Goal: Information Seeking & Learning: Learn about a topic

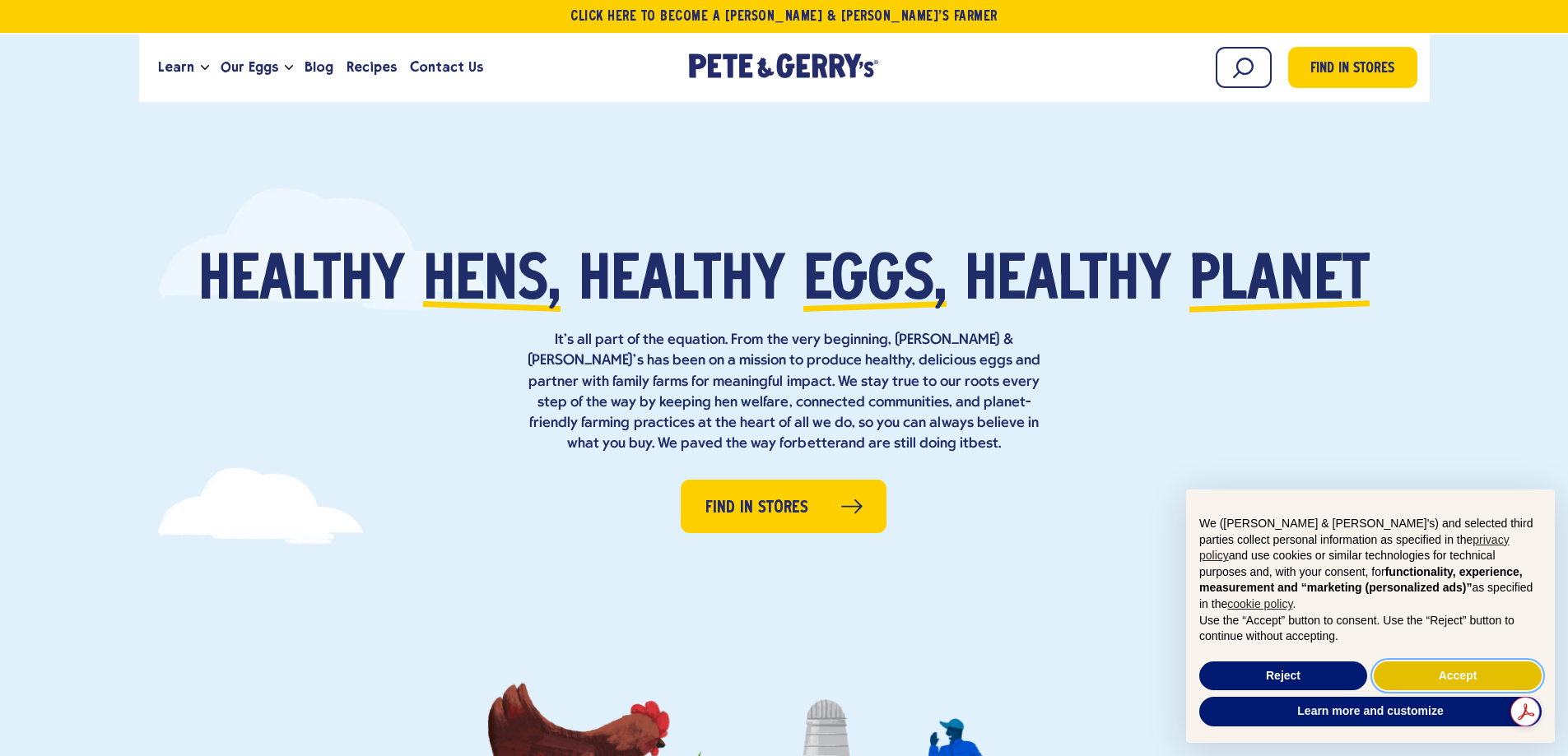
click at [1393, 676] on button "Accept" at bounding box center [1457, 676] width 168 height 30
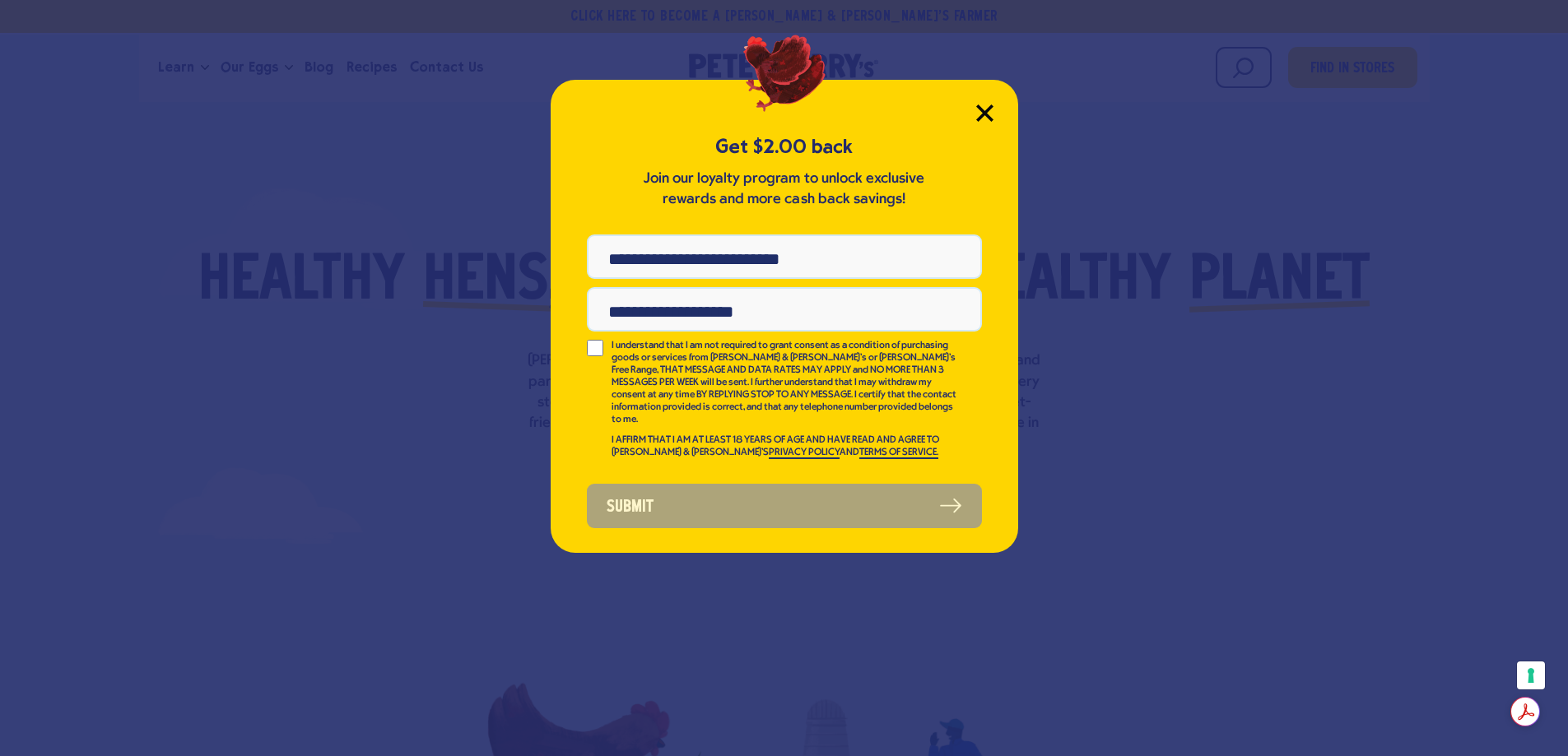
click at [983, 118] on icon "Close Modal" at bounding box center [985, 113] width 17 height 17
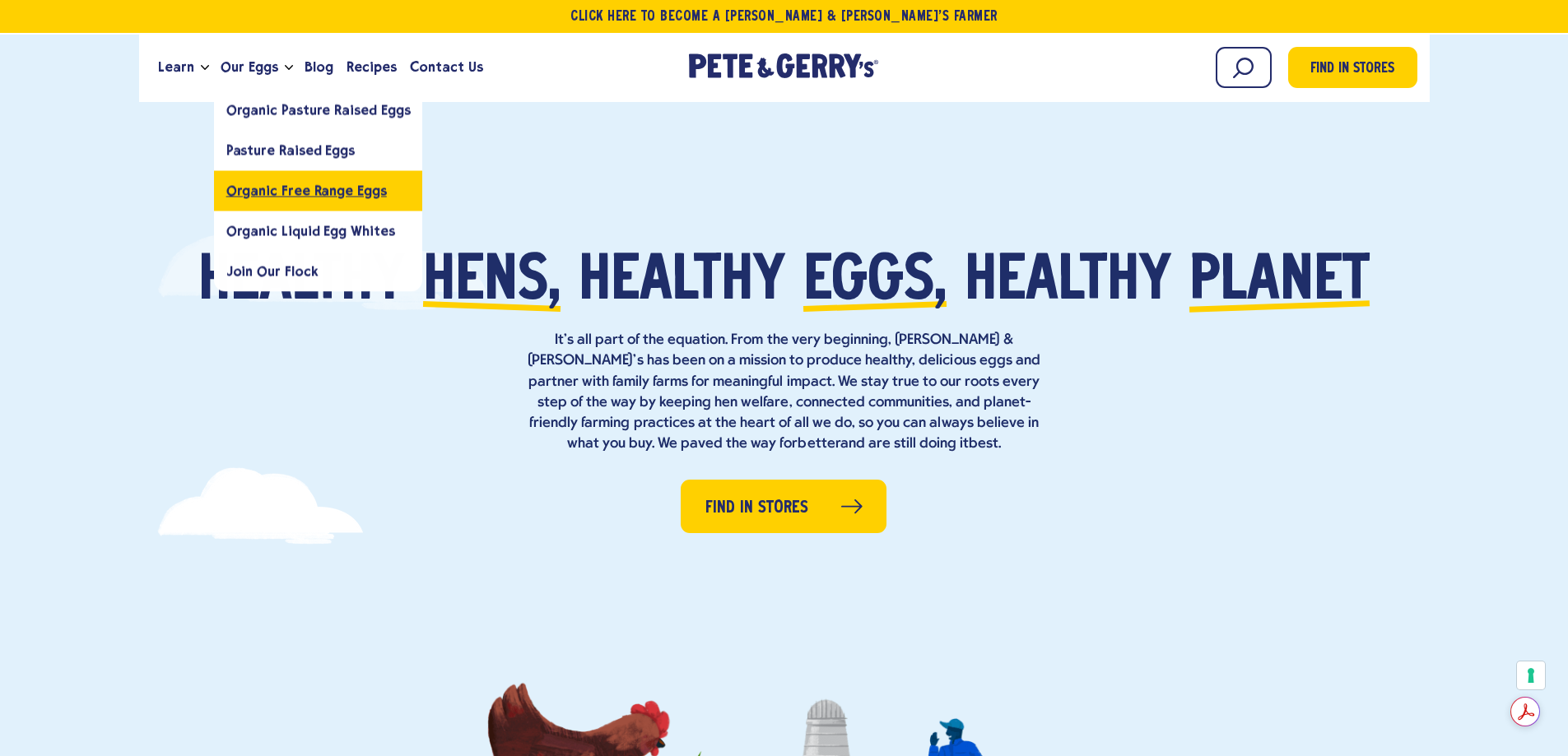
click at [301, 189] on span "Organic Free Range Eggs" at bounding box center [306, 190] width 161 height 15
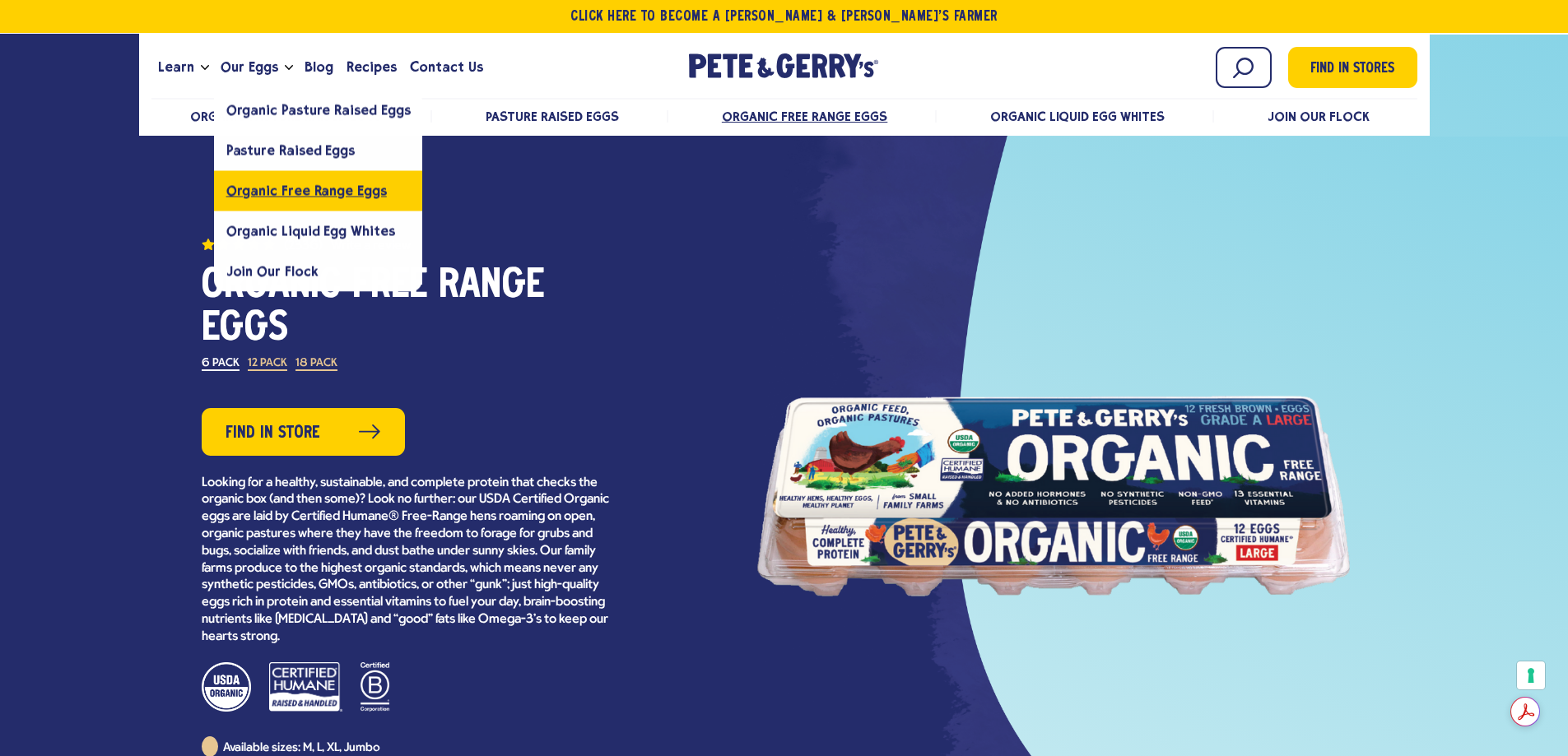
click at [294, 191] on span "Organic Free Range Eggs" at bounding box center [306, 190] width 161 height 15
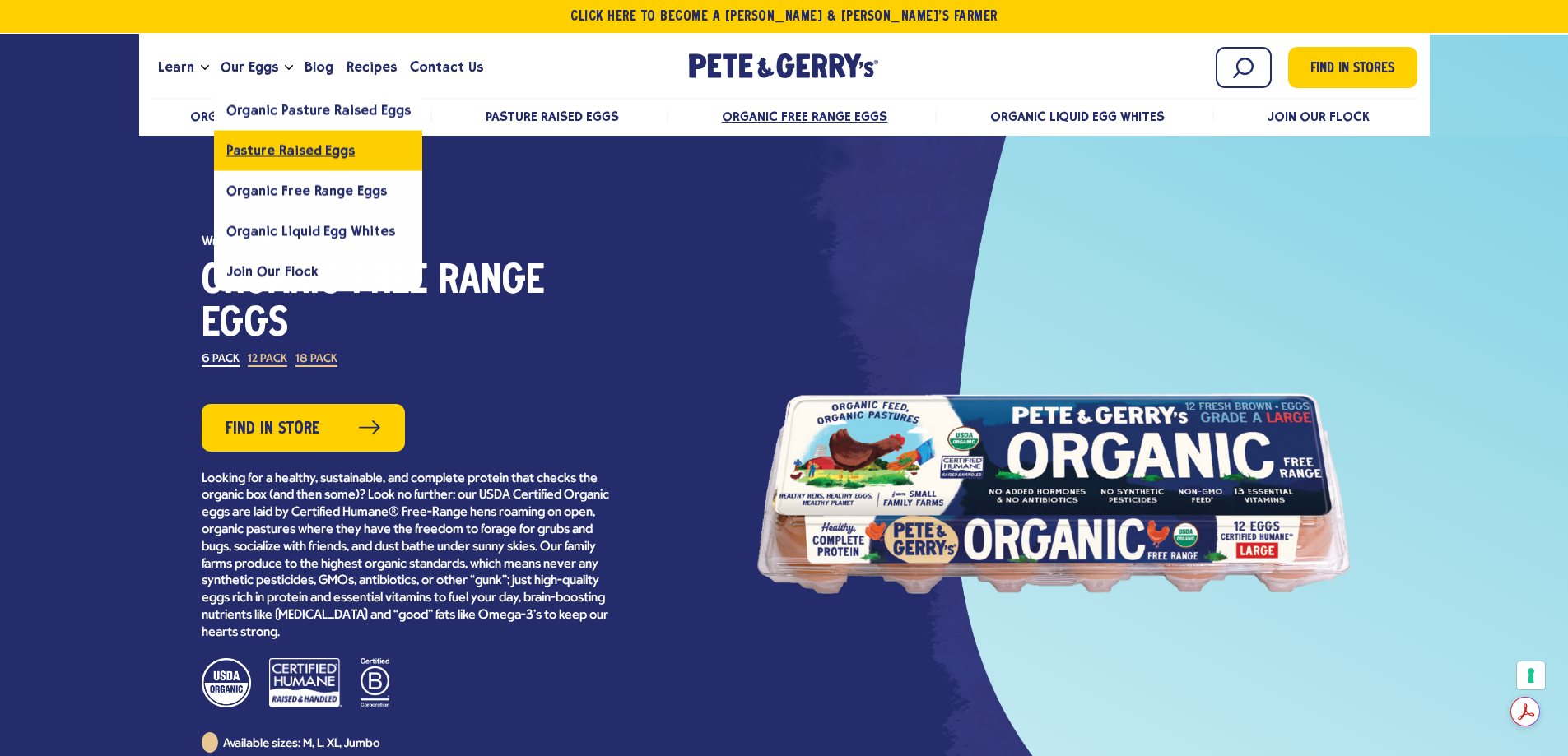
click at [272, 153] on span "Pasture Raised Eggs" at bounding box center [290, 150] width 129 height 15
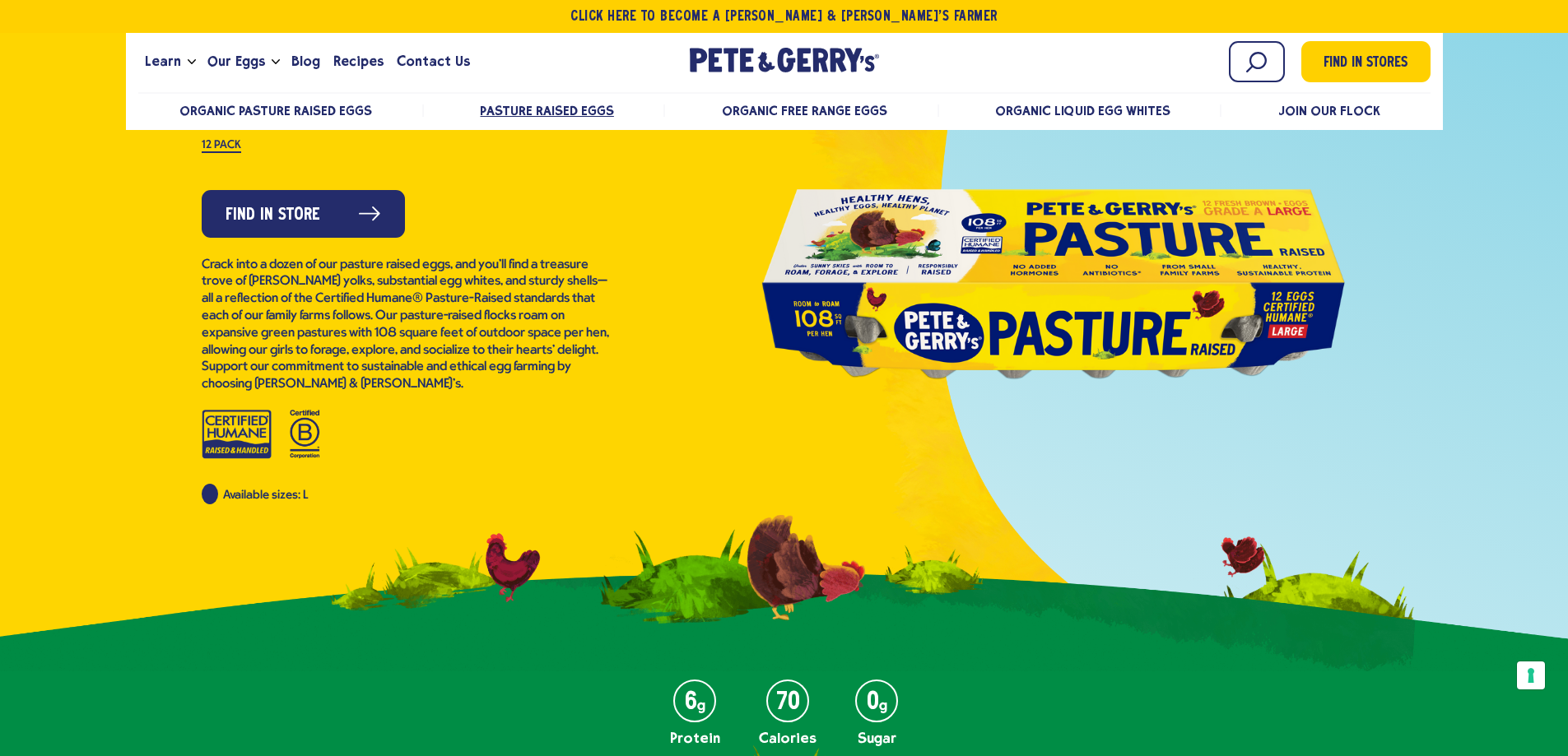
scroll to position [164, 0]
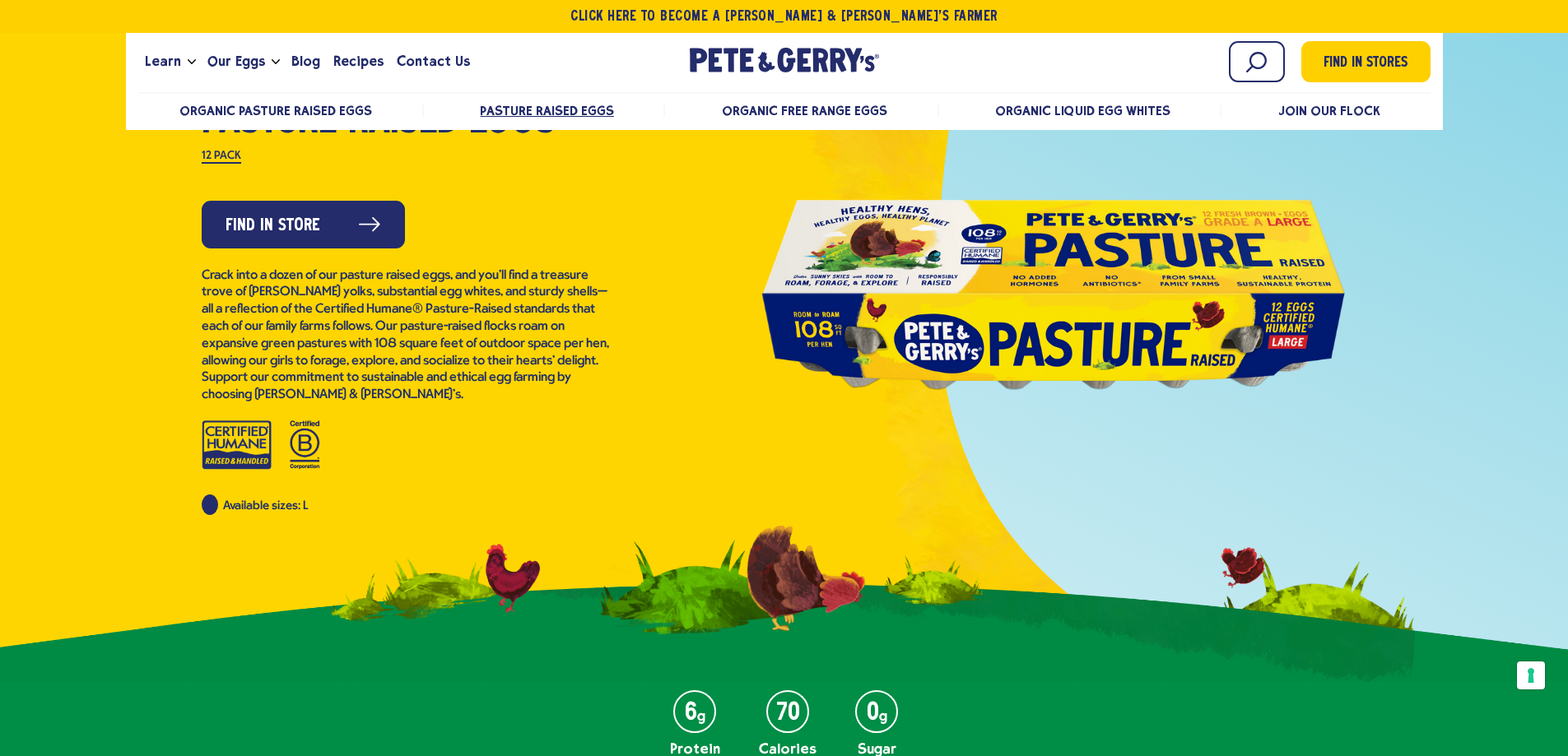
click at [976, 309] on div at bounding box center [1053, 292] width 593 height 370
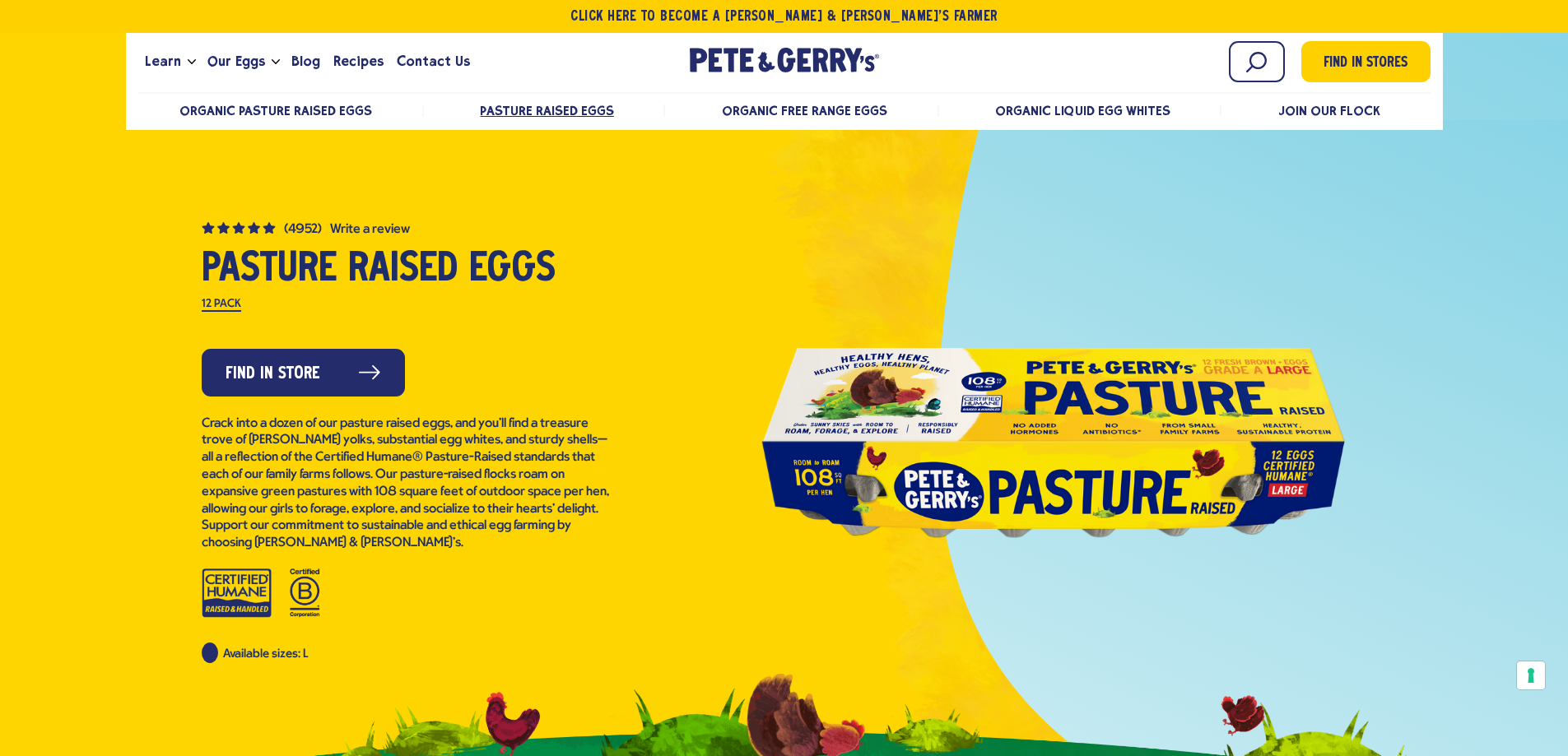
scroll to position [0, 0]
